Goal: Task Accomplishment & Management: Use online tool/utility

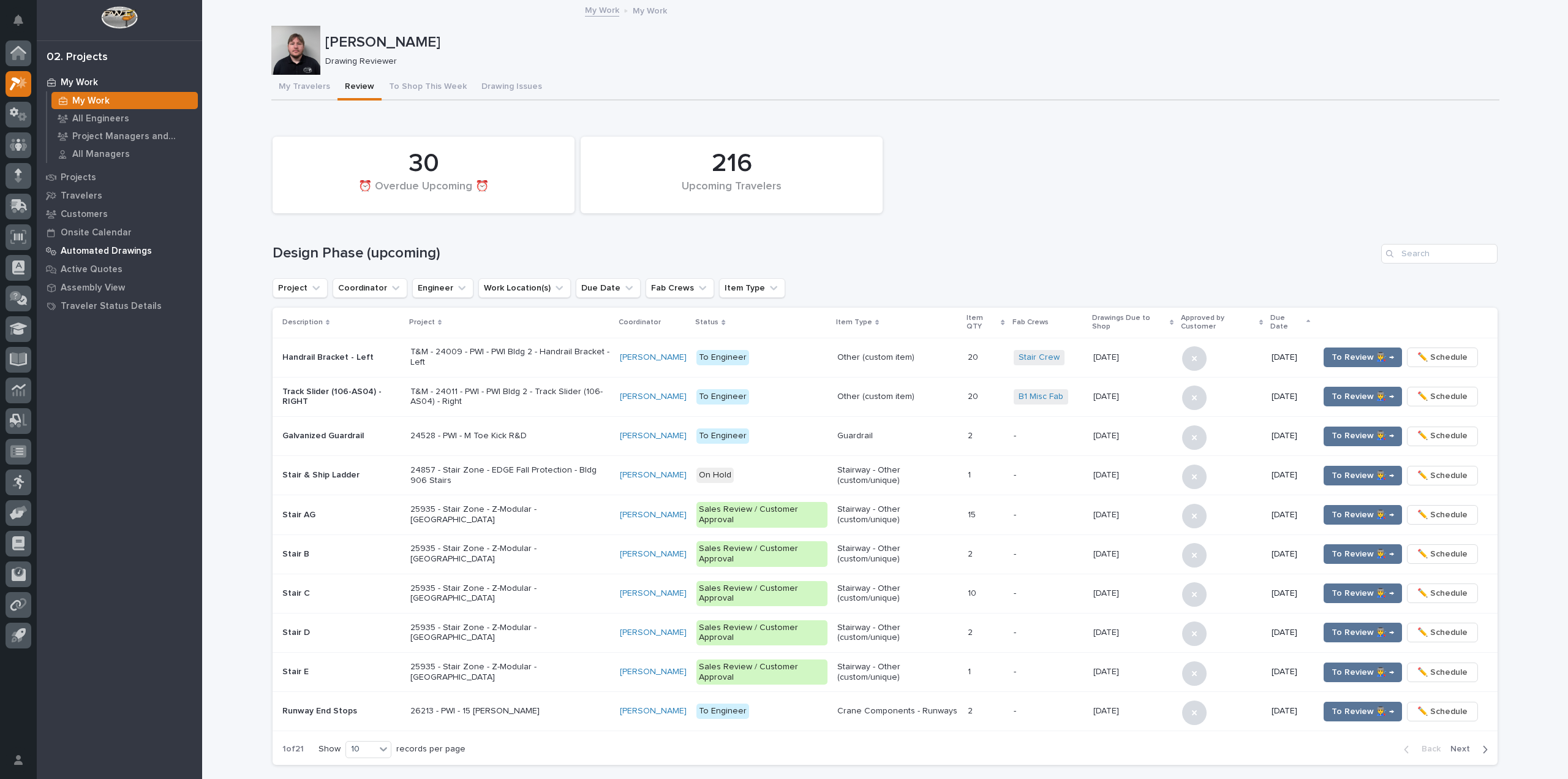
click at [124, 249] on p "Automated Drawings" at bounding box center [106, 251] width 92 height 11
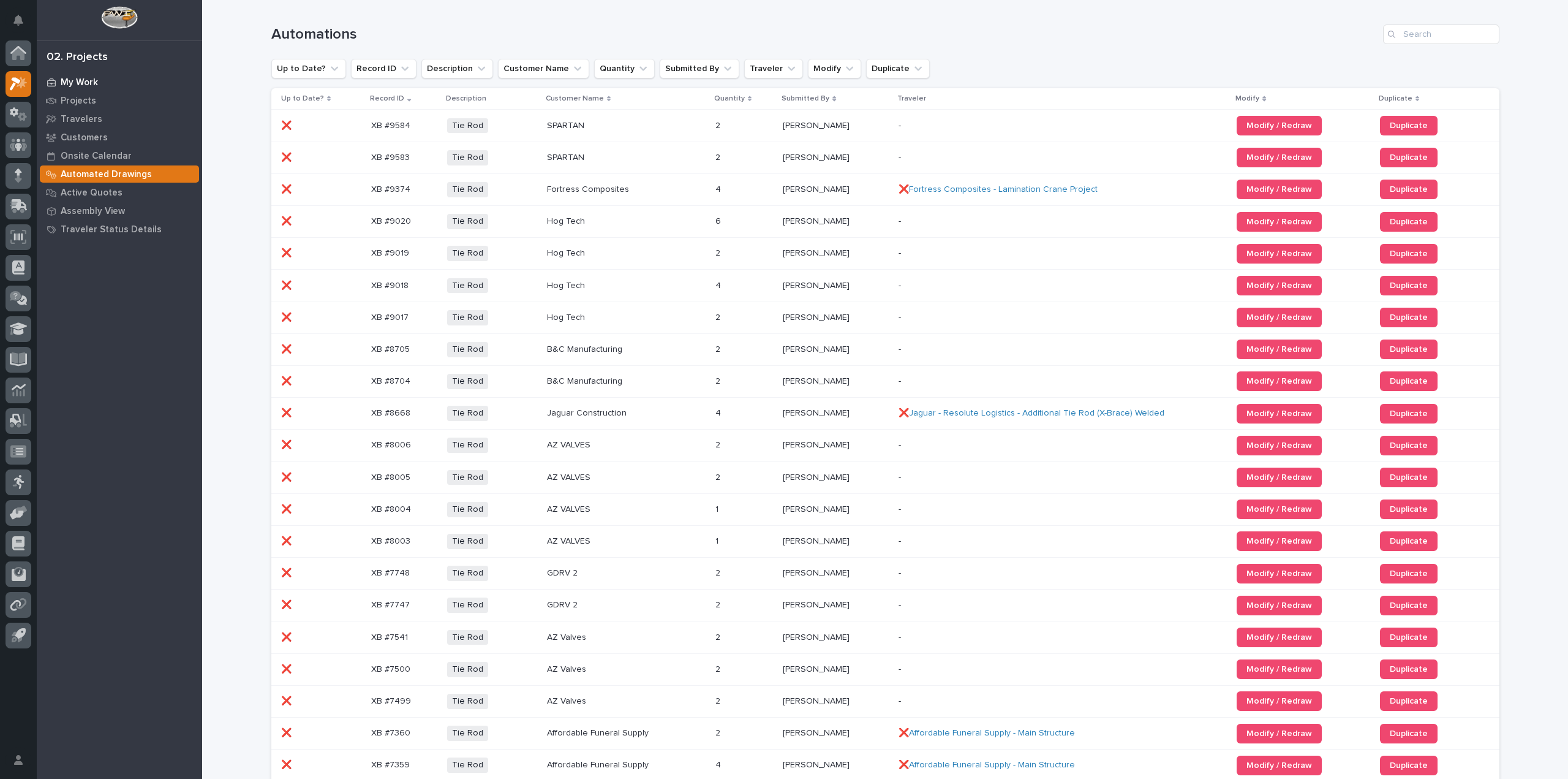
click at [95, 83] on p "My Work" at bounding box center [79, 82] width 37 height 11
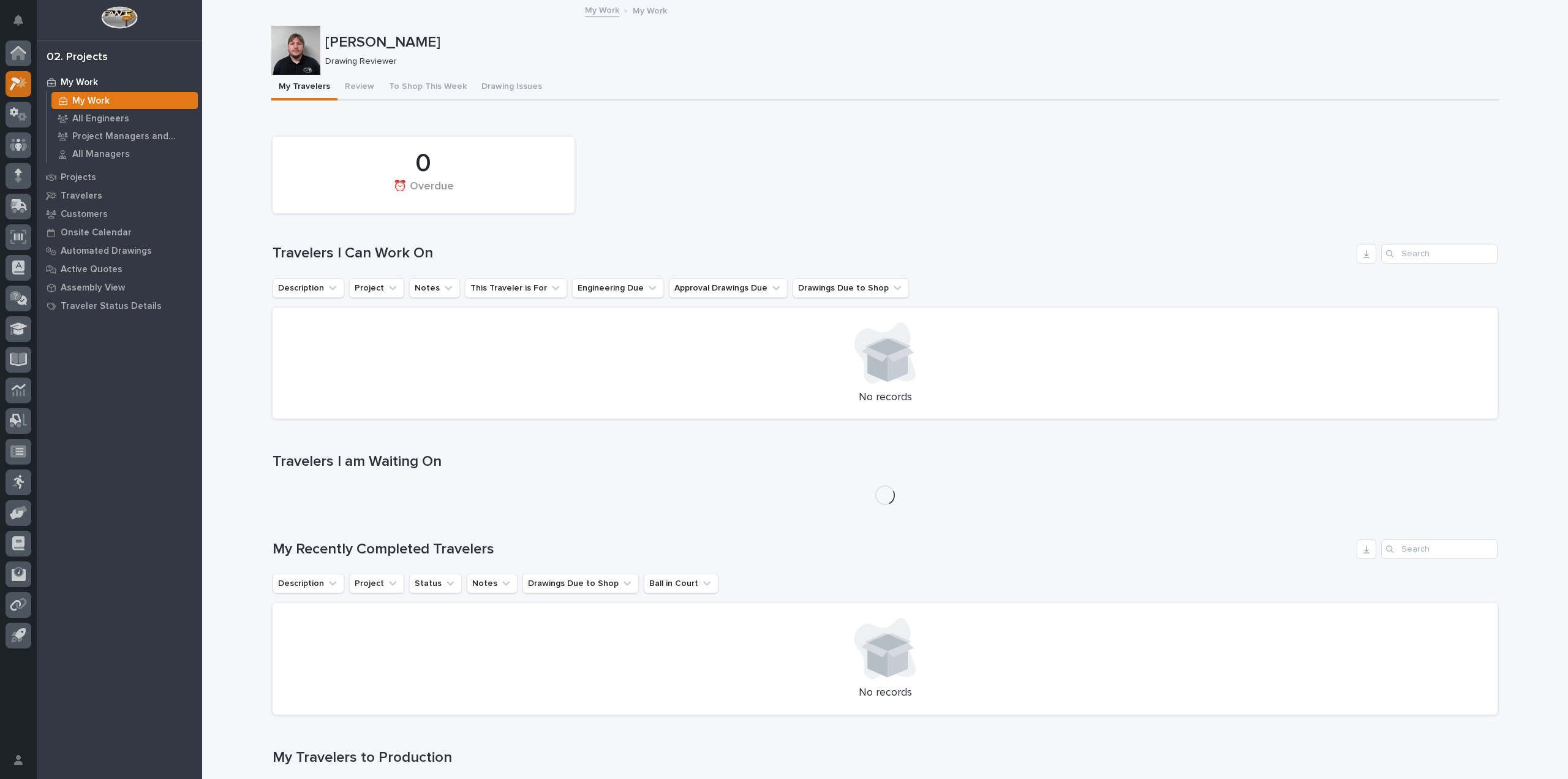
click at [348, 90] on button "Review" at bounding box center [359, 87] width 44 height 26
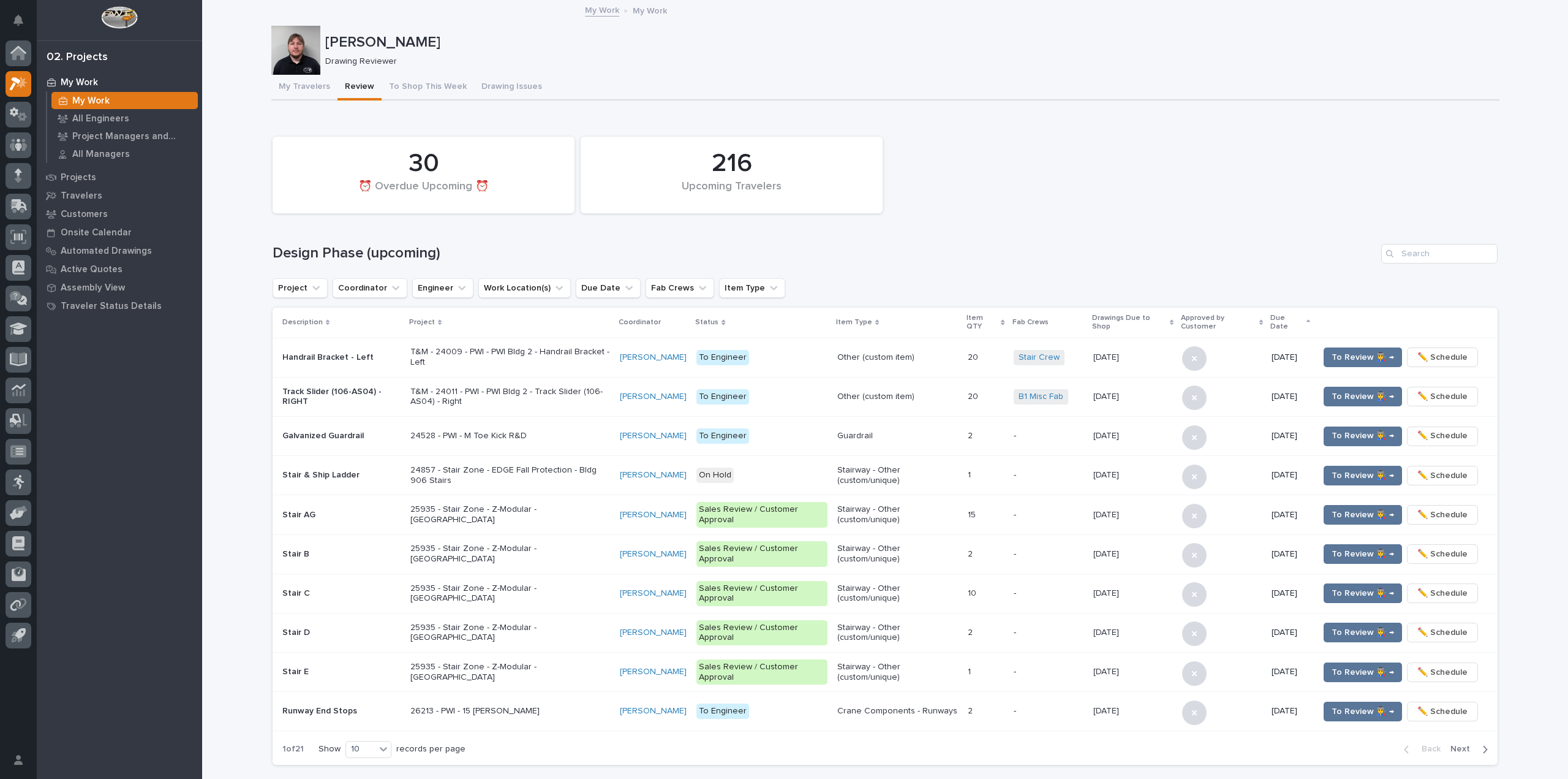
click at [1079, 211] on div "216 Upcoming Travelers 30 ⏰ Overdue Upcoming ⏰" at bounding box center [885, 175] width 1237 height 89
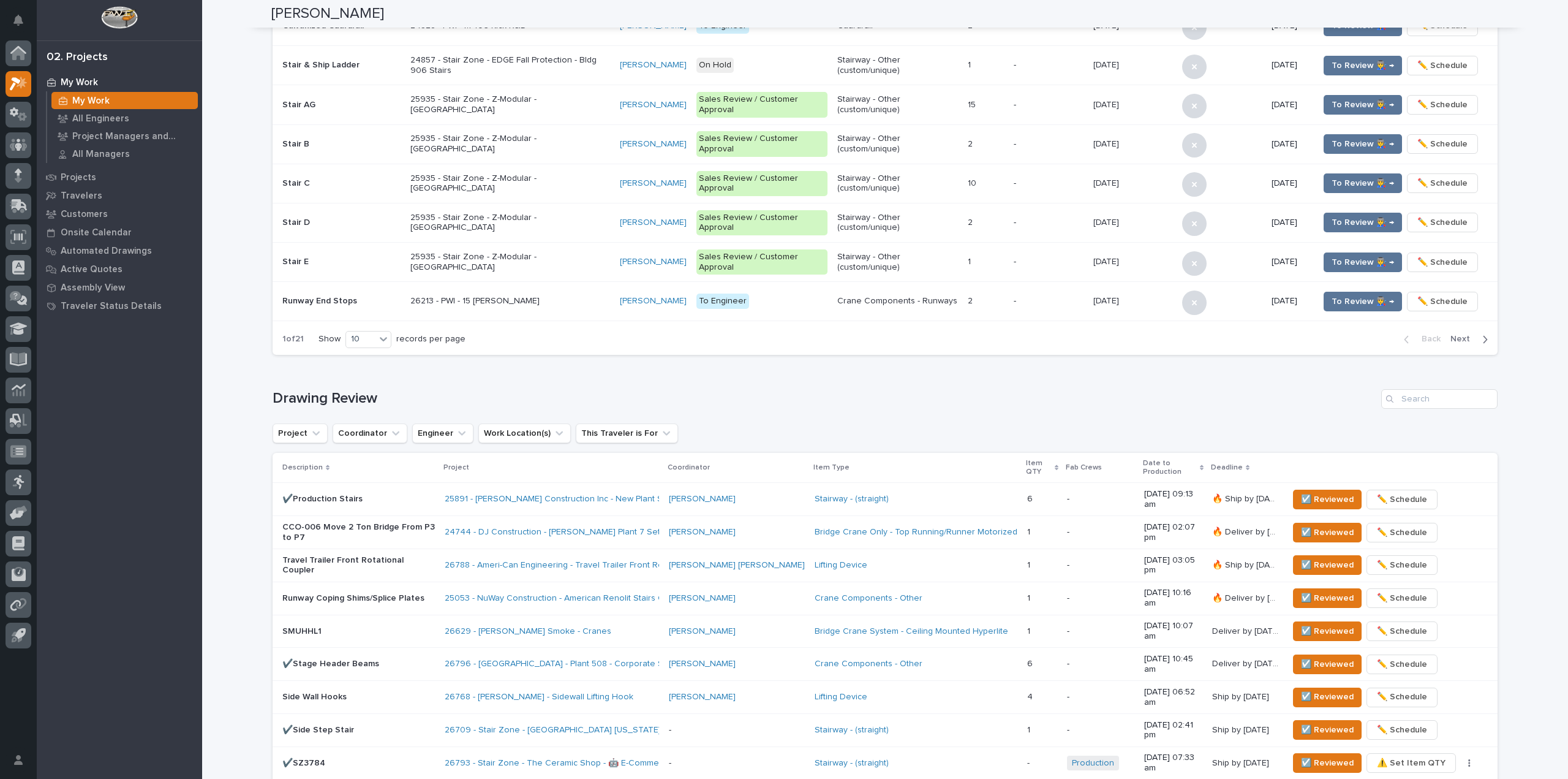
scroll to position [429, 0]
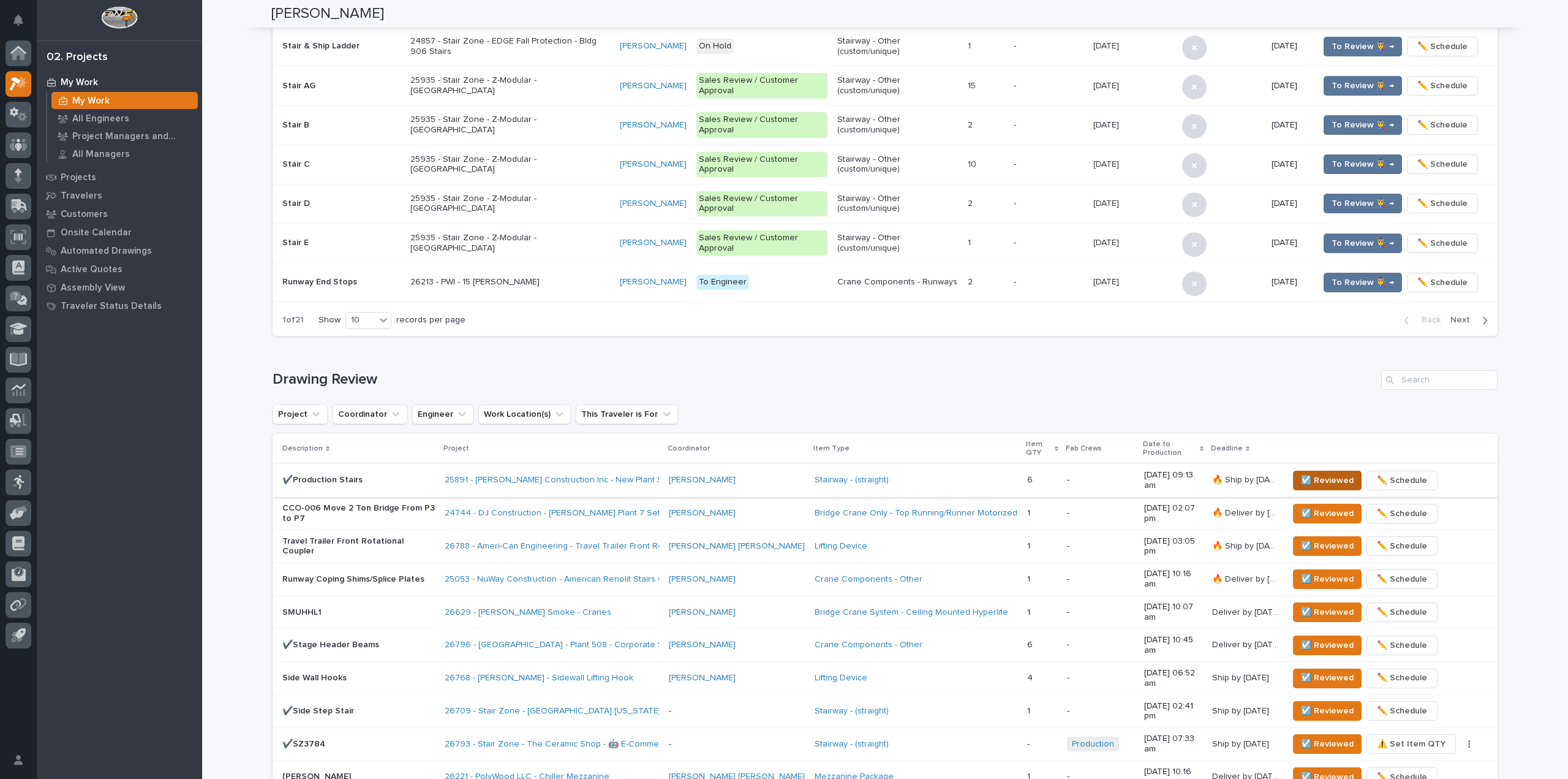
click at [1342, 473] on span "☑️ Reviewed" at bounding box center [1327, 480] width 52 height 15
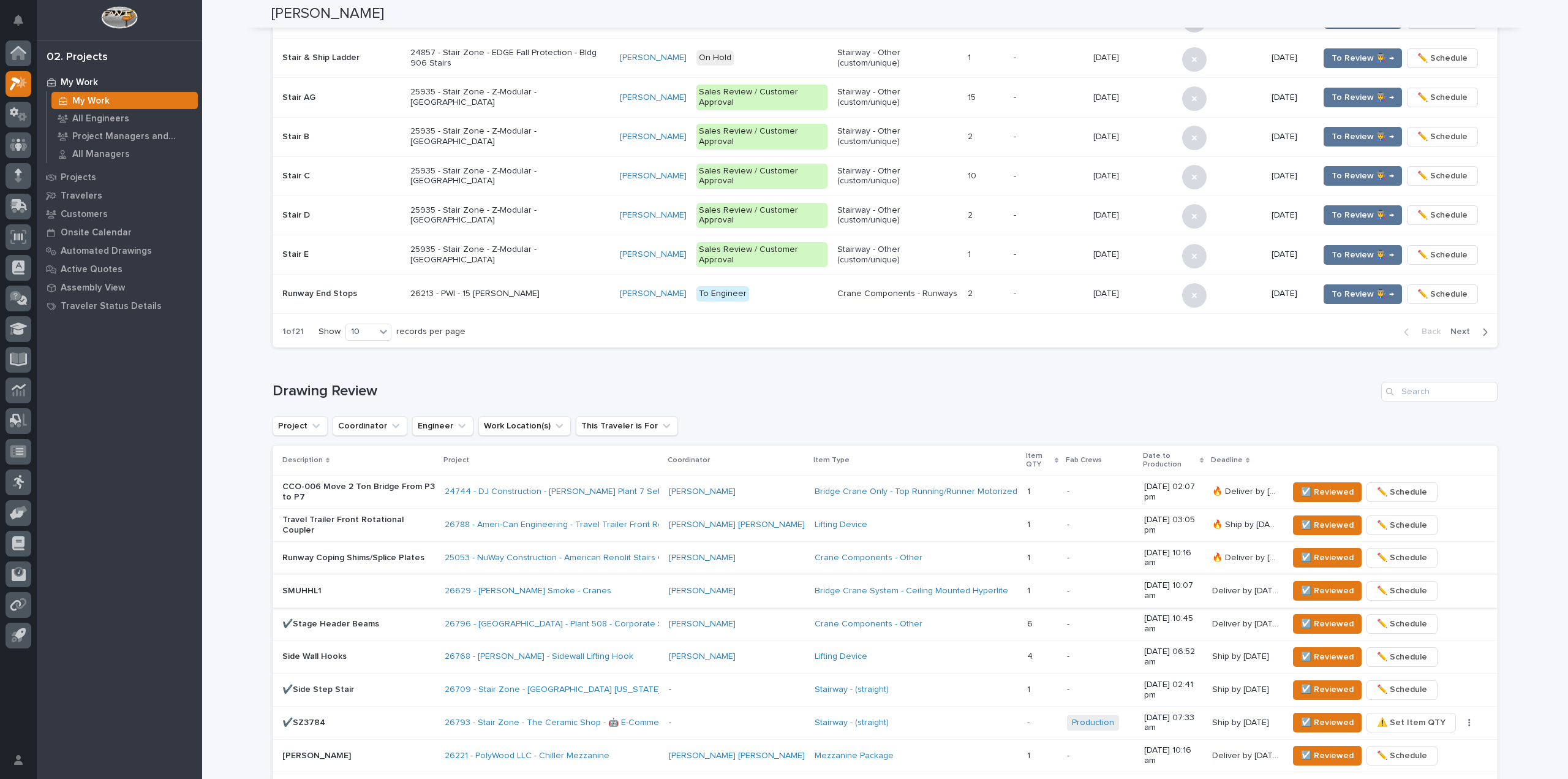
scroll to position [478, 0]
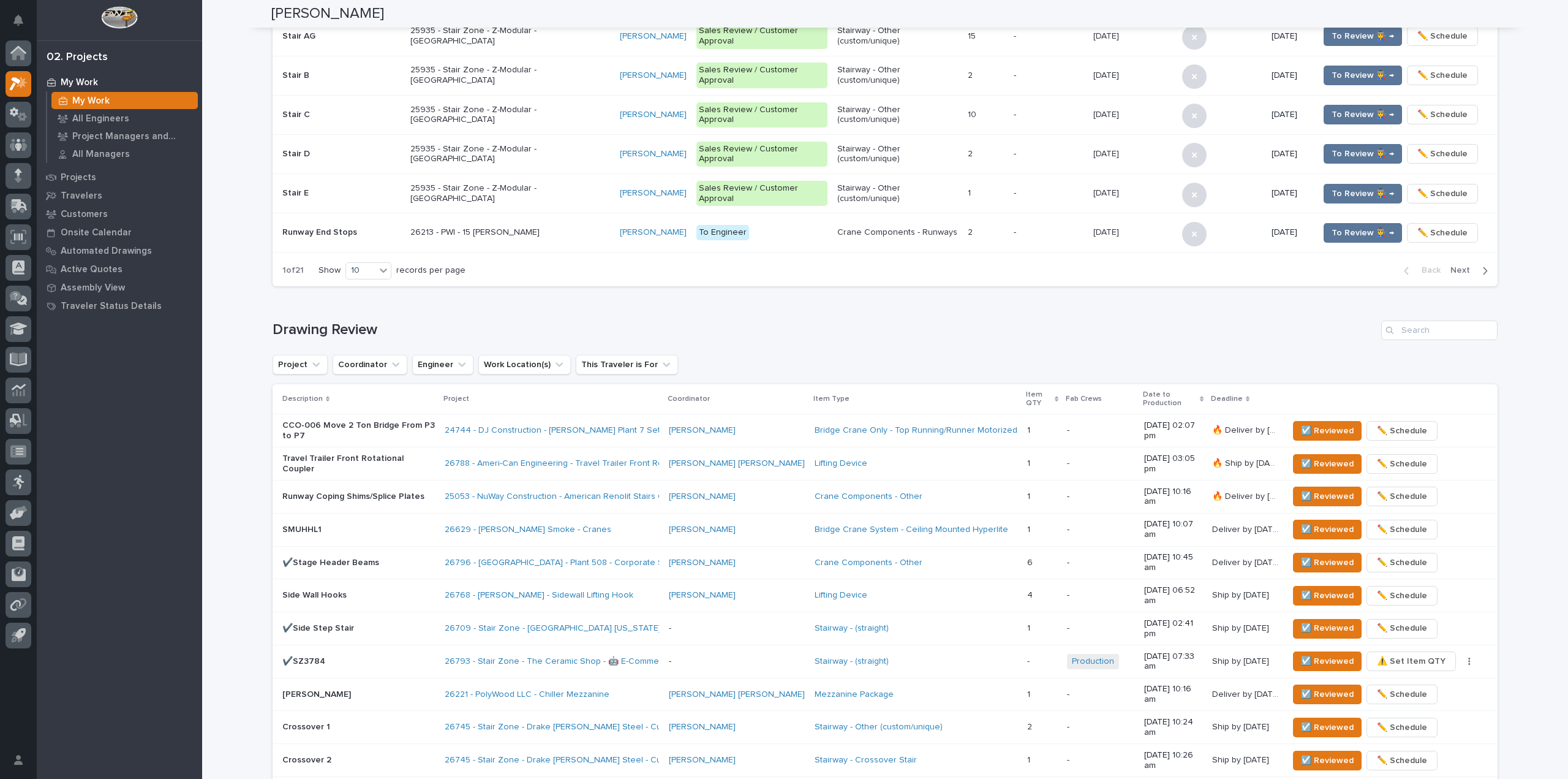
click at [401, 558] on p "✔️Stage Header Beams" at bounding box center [358, 563] width 152 height 10
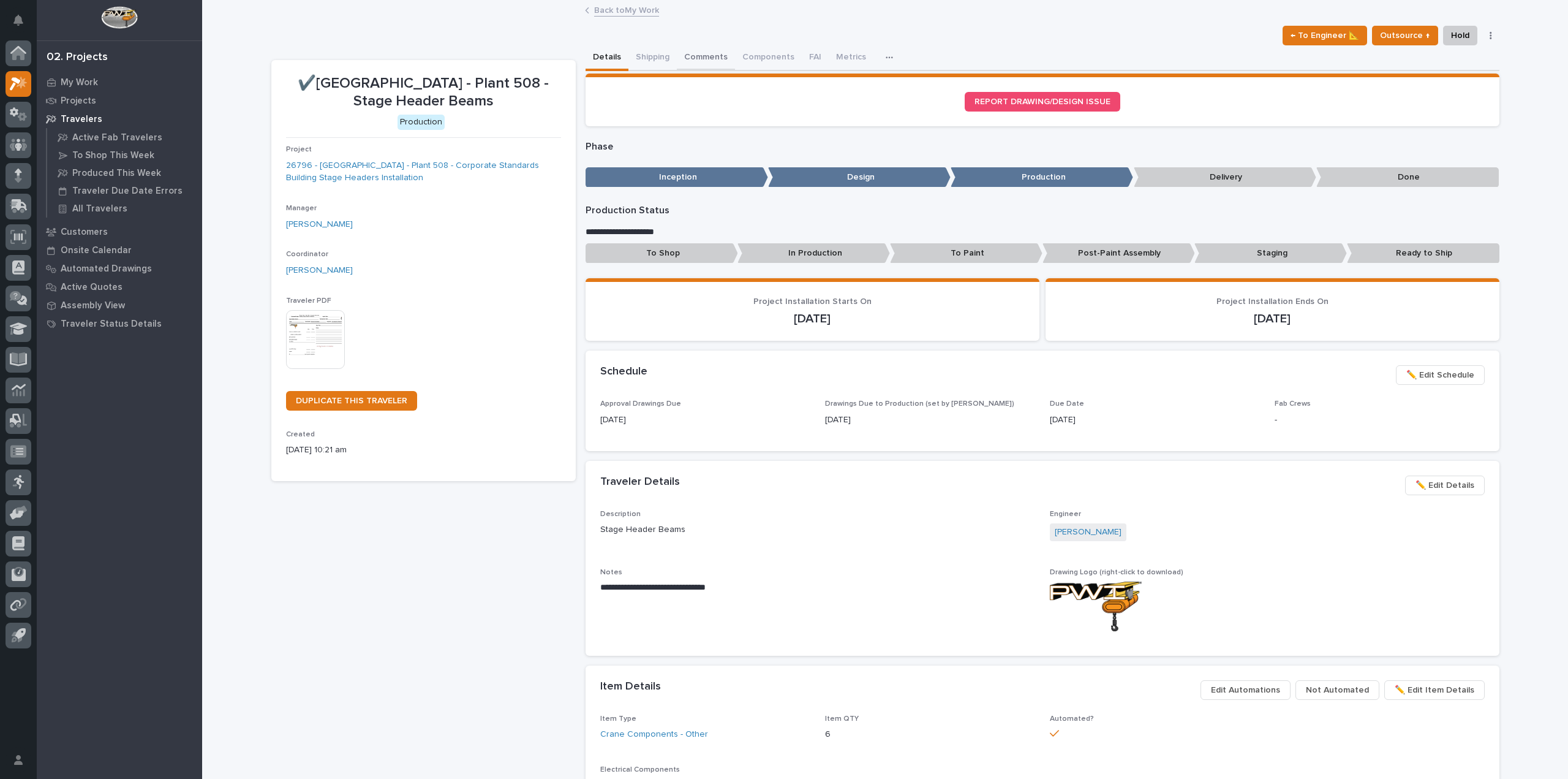
click at [690, 59] on button "Comments" at bounding box center [706, 58] width 58 height 26
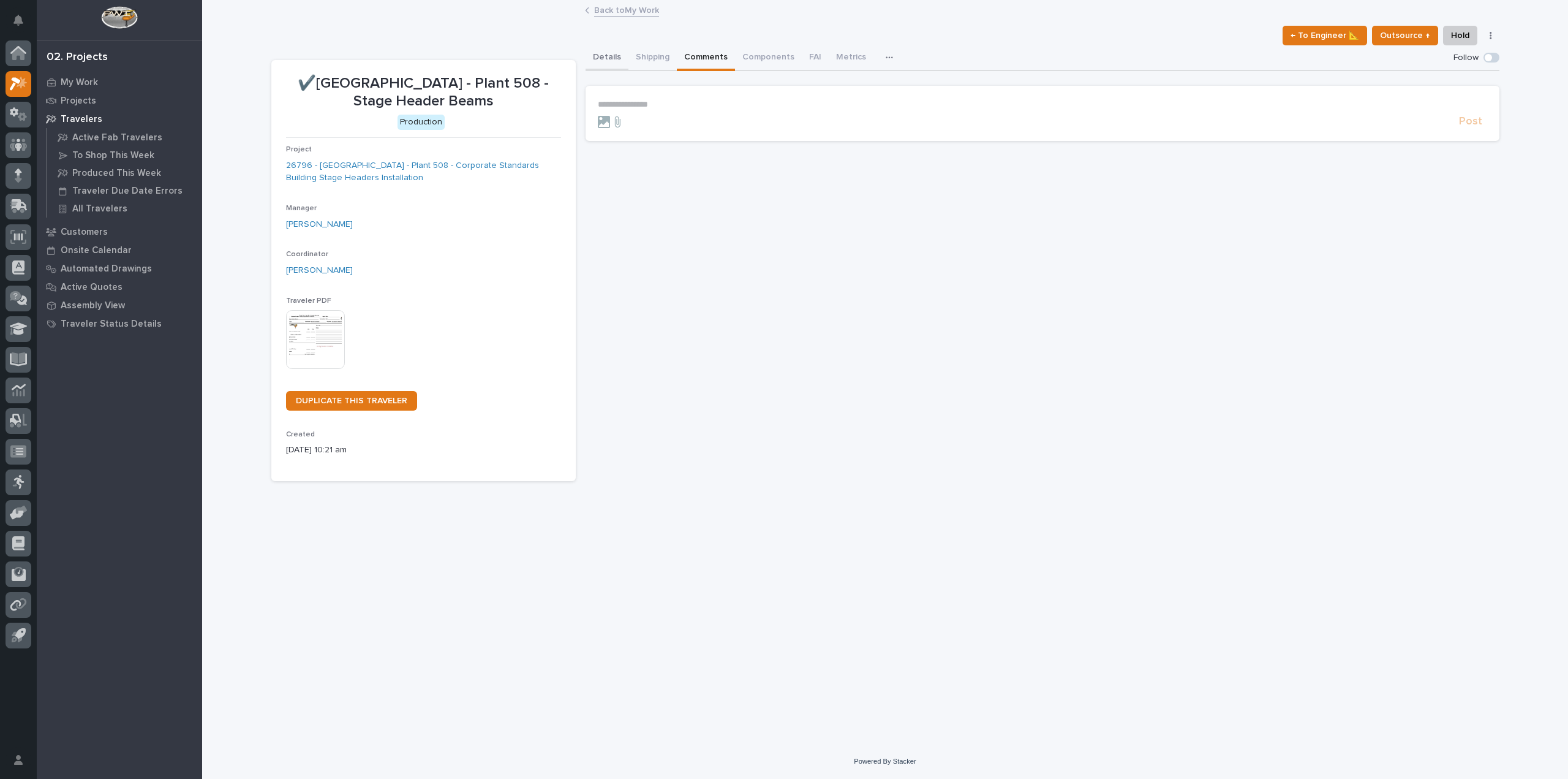
click at [604, 56] on button "Details" at bounding box center [607, 58] width 43 height 26
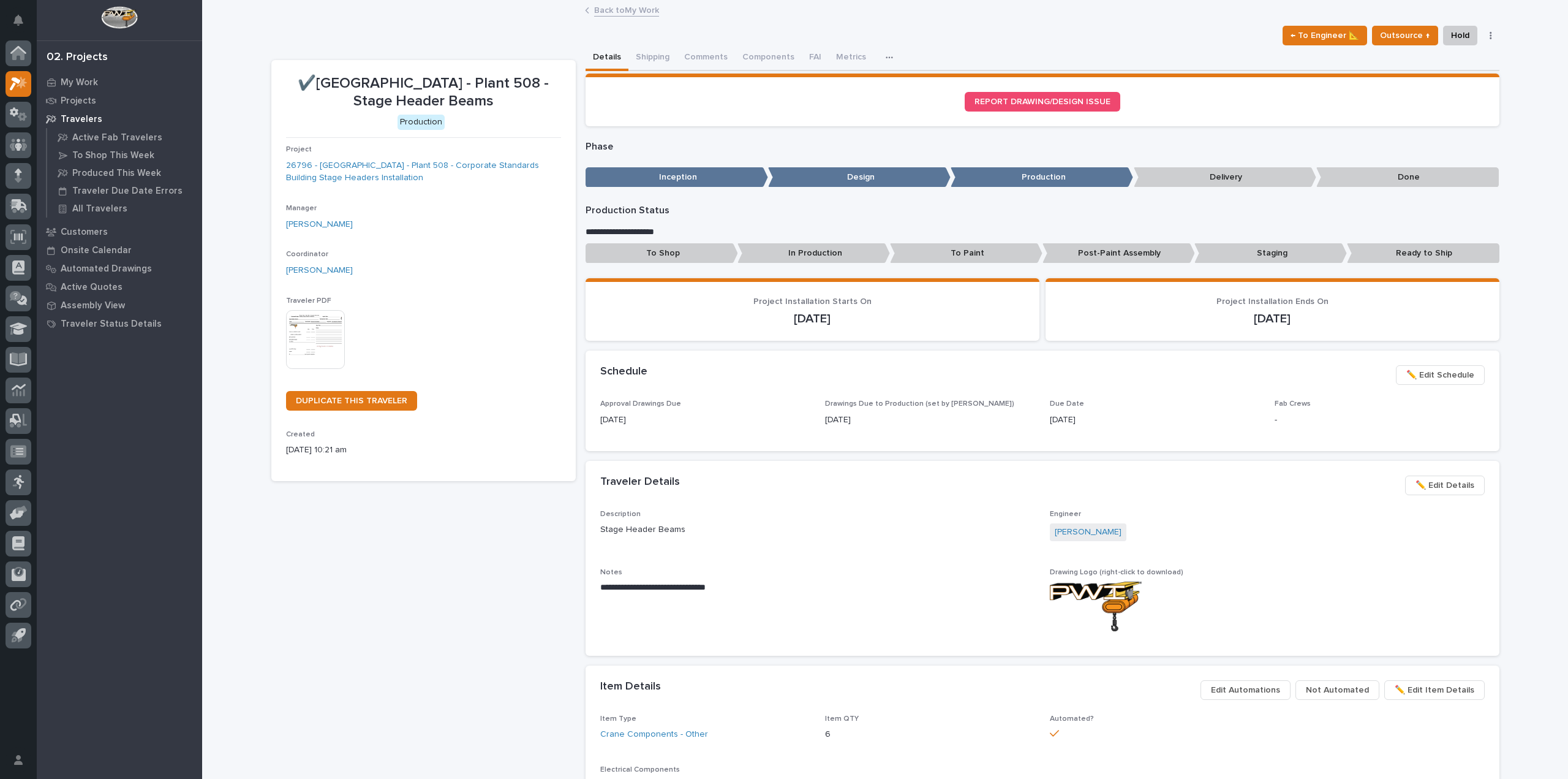
click at [631, 10] on link "Back to My Work" at bounding box center [626, 9] width 65 height 14
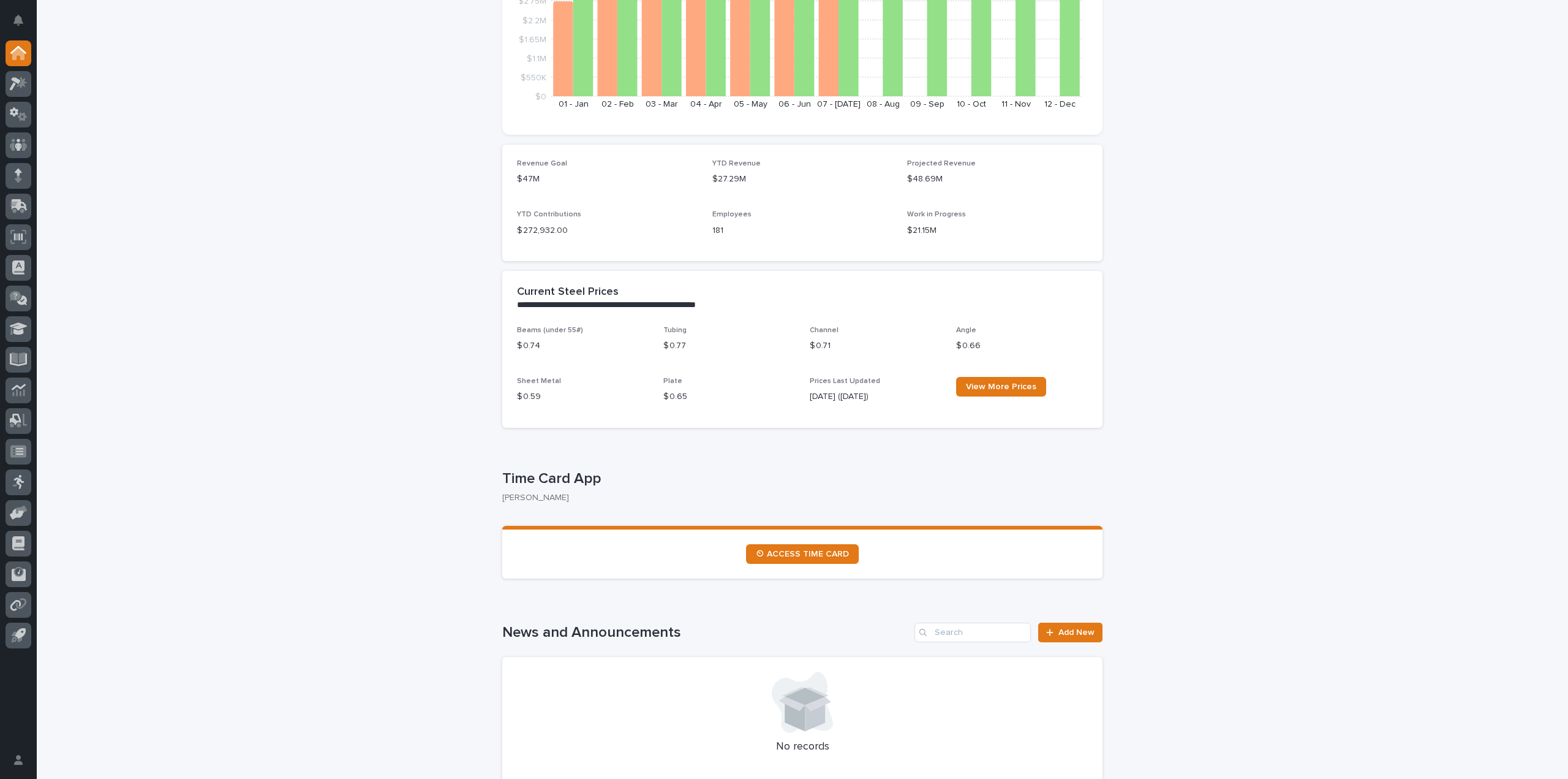
scroll to position [245, 0]
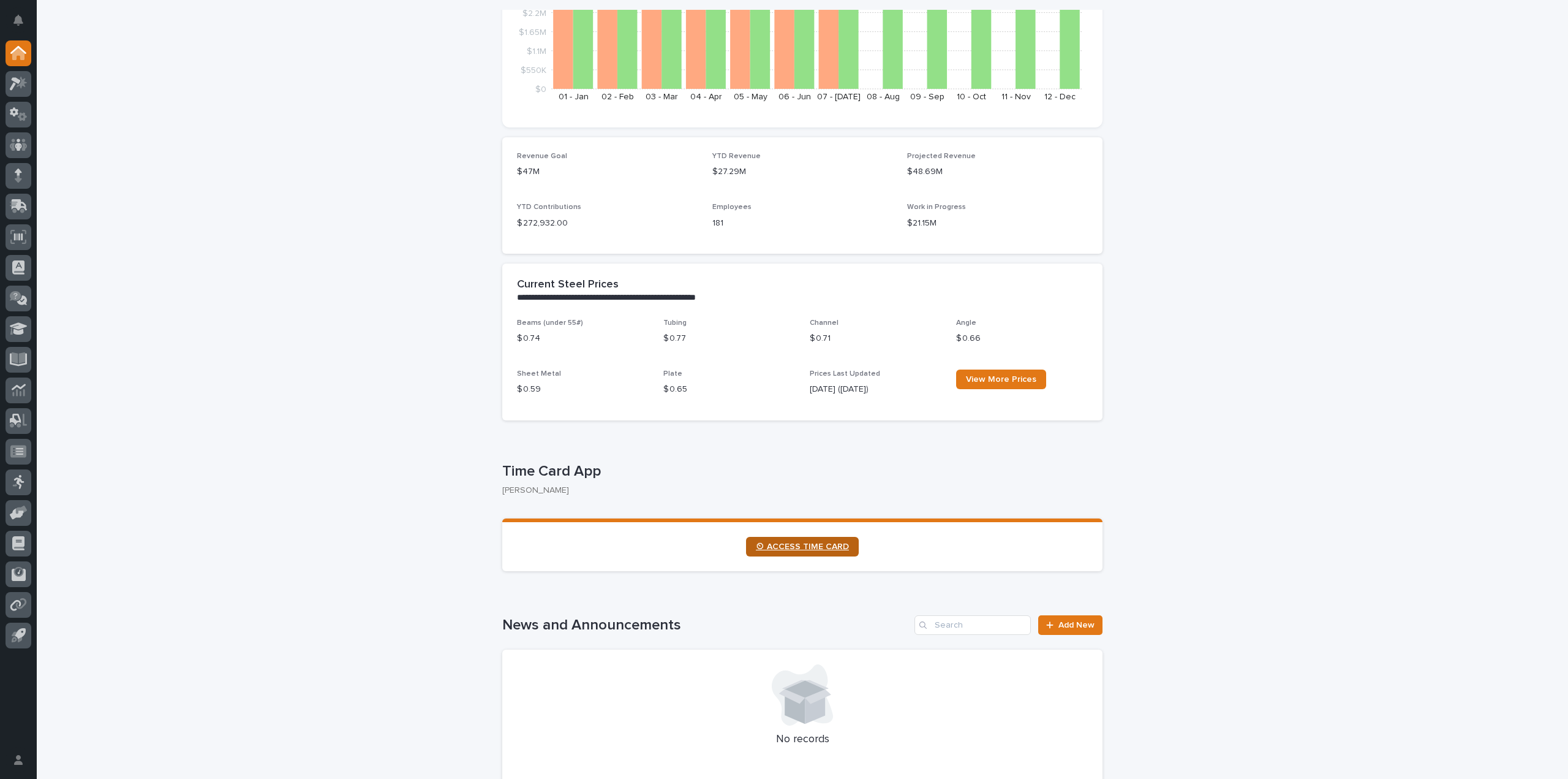
click at [829, 556] on link "⏲ ACCESS TIME CARD" at bounding box center [802, 547] width 112 height 20
